Goal: Task Accomplishment & Management: Manage account settings

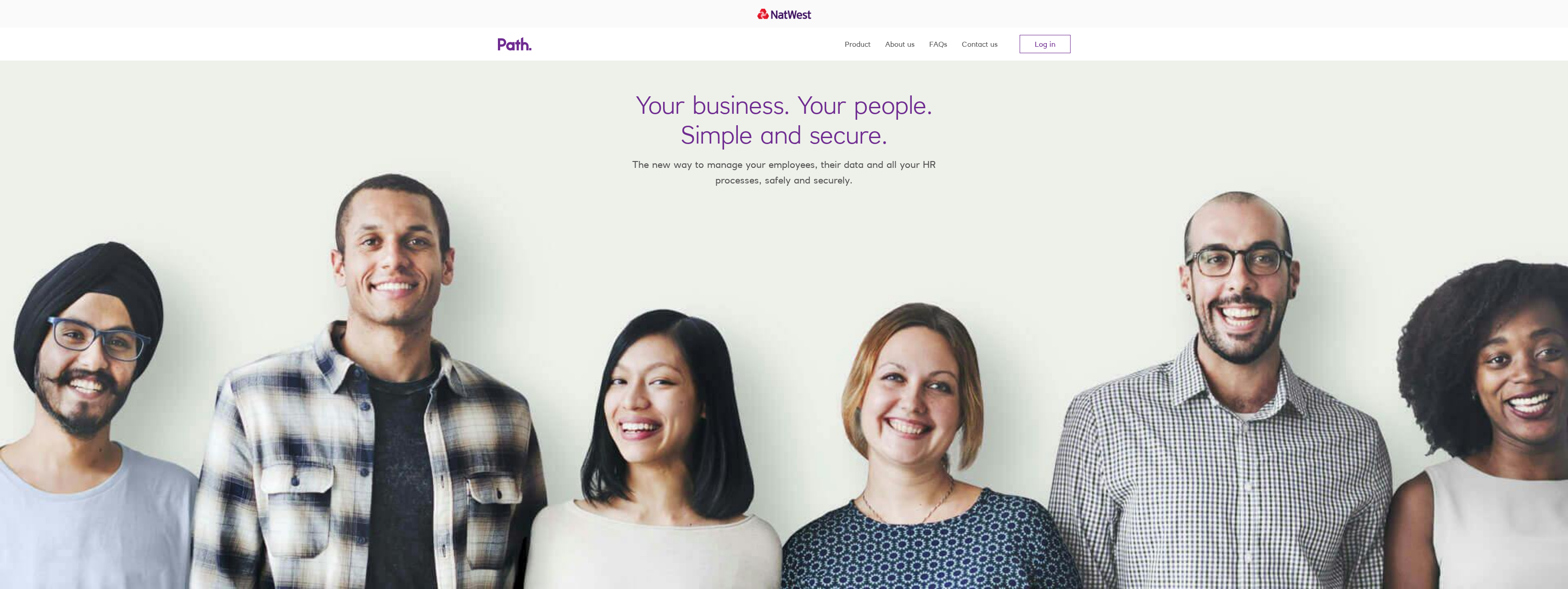
click at [1006, 36] on nav "Product About us FAQs Contact us Log in" at bounding box center [957, 44] width 226 height 33
click at [1035, 36] on link "Log in" at bounding box center [1045, 44] width 51 height 18
click at [1040, 47] on link "Log in" at bounding box center [1045, 44] width 51 height 18
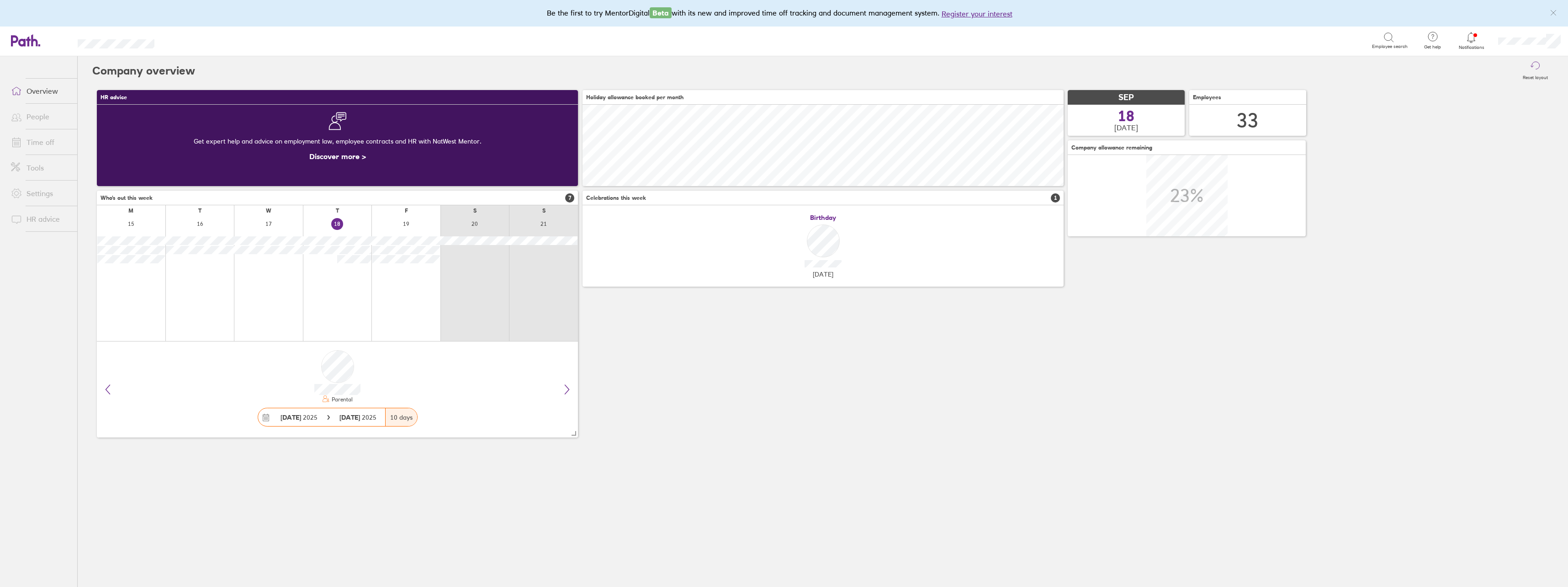
scroll to position [82, 481]
click at [563, 393] on icon at bounding box center [567, 389] width 11 height 11
click at [45, 117] on link "People" at bounding box center [40, 116] width 74 height 18
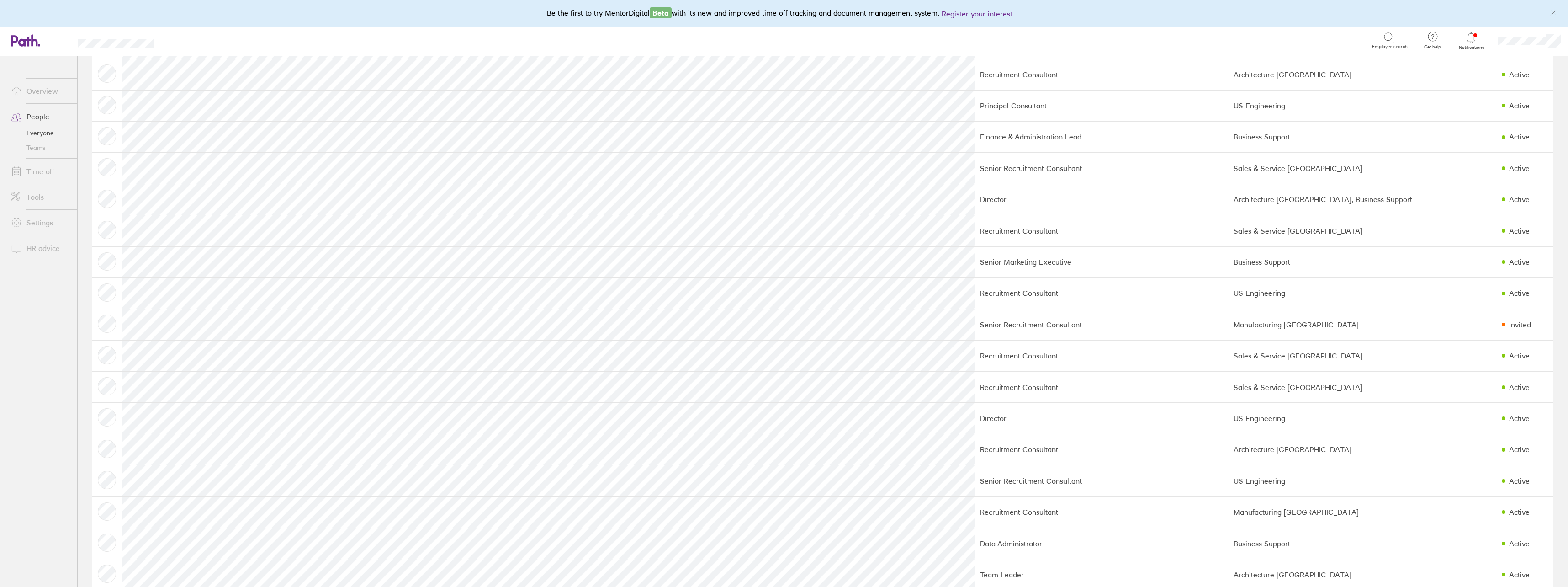
scroll to position [503, 0]
